Goal: Information Seeking & Learning: Learn about a topic

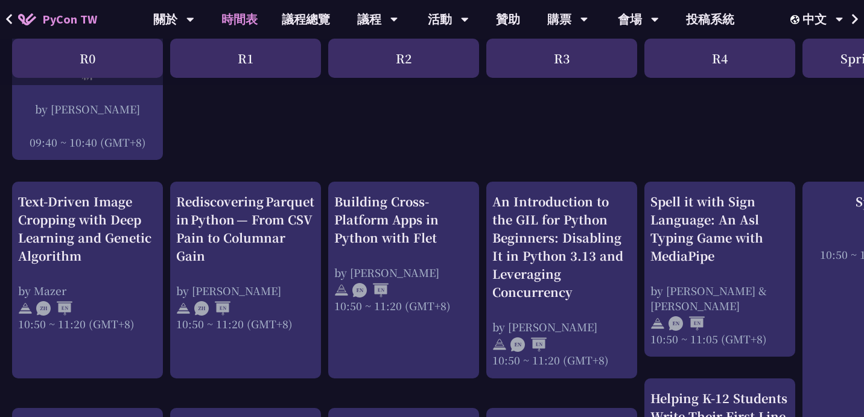
scroll to position [408, 0]
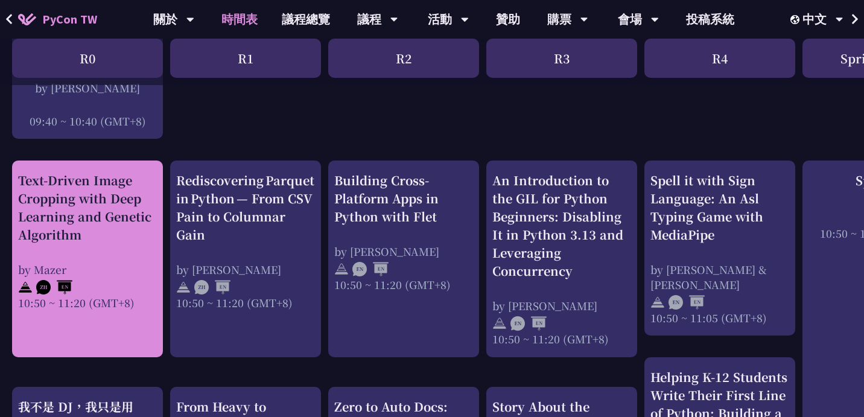
click at [67, 250] on div "Text-Driven Image Cropping with Deep Learning and Genetic Algorithm by [PERSON_…" at bounding box center [87, 240] width 139 height 139
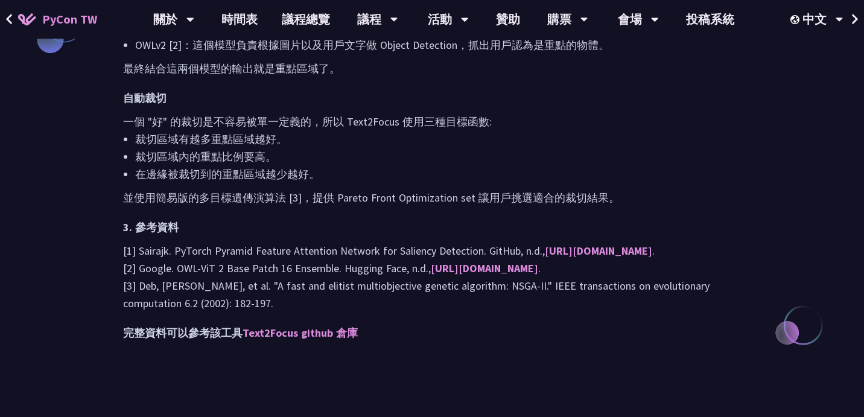
scroll to position [1273, 0]
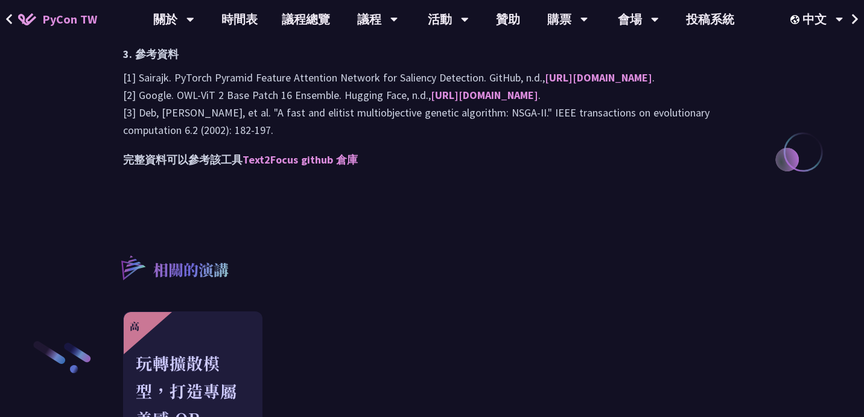
scroll to position [408, 0]
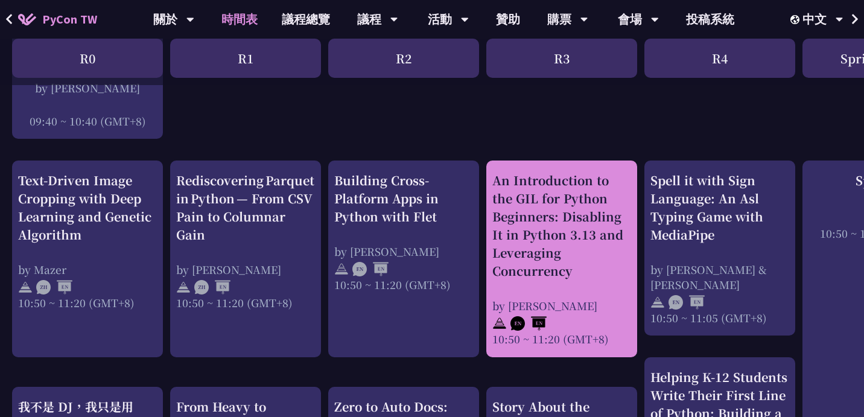
click at [534, 195] on div "An Introduction to the GIL for Python Beginners: Disabling It in Python 3.13 an…" at bounding box center [561, 225] width 139 height 109
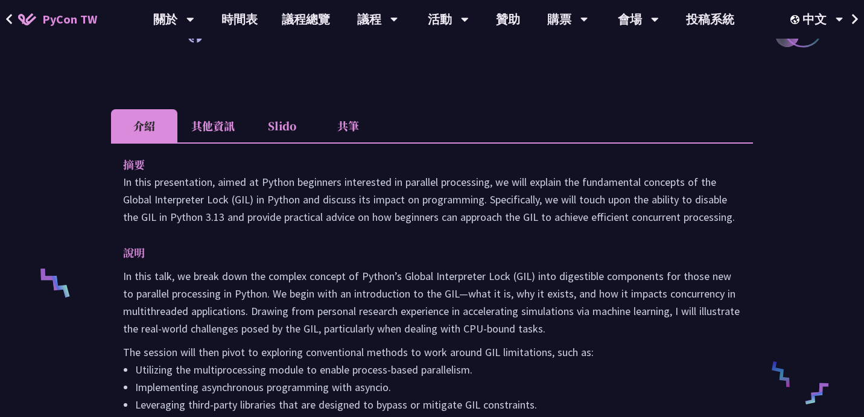
scroll to position [317, 0]
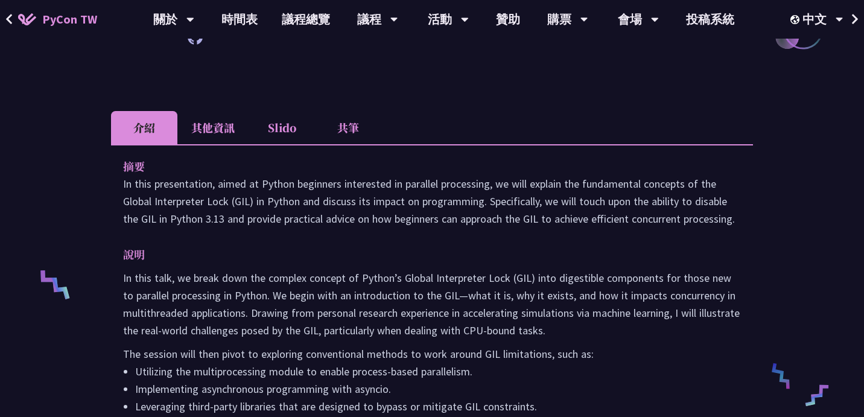
click at [220, 134] on li "其他資訊" at bounding box center [212, 127] width 71 height 33
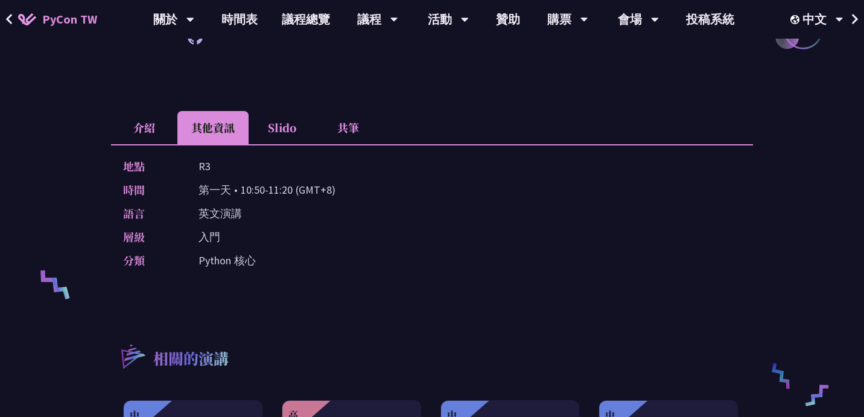
click at [369, 135] on li "共筆" at bounding box center [348, 127] width 66 height 33
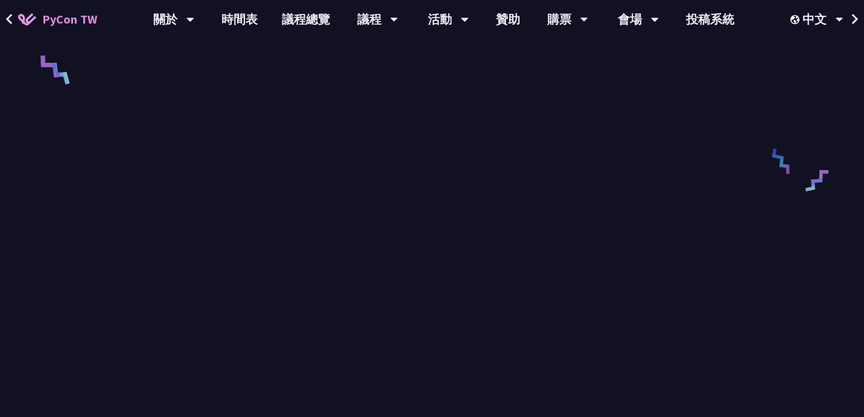
scroll to position [547, 0]
